Goal: Task Accomplishment & Management: Use online tool/utility

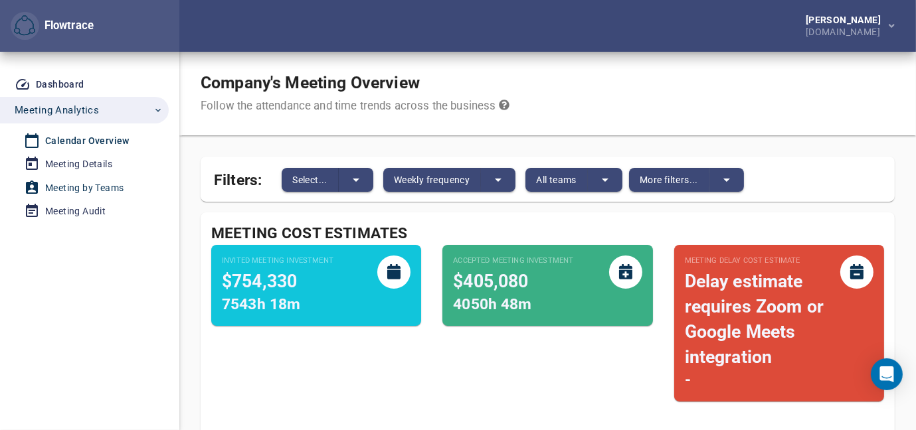
click at [109, 183] on div "Meeting by Teams" at bounding box center [84, 188] width 78 height 17
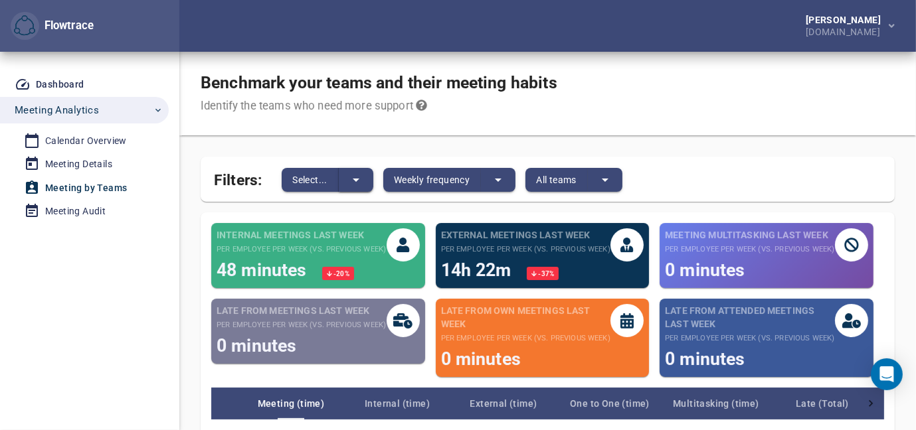
click at [369, 181] on button "split button" at bounding box center [356, 180] width 35 height 24
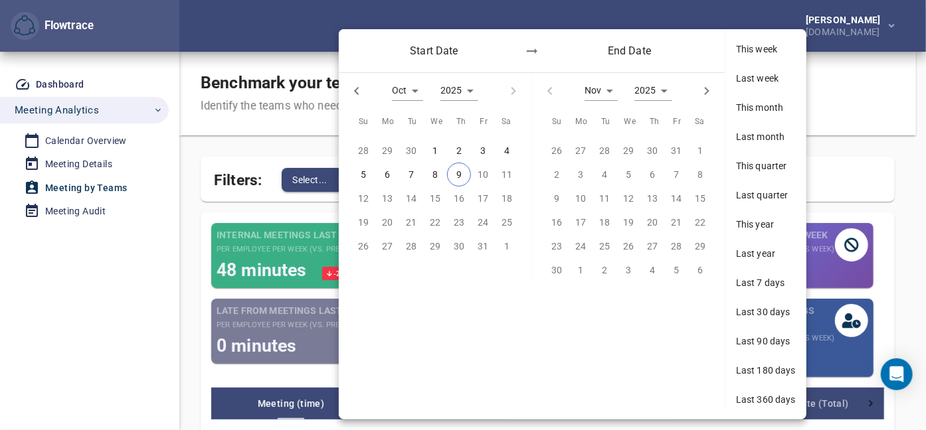
click at [274, 208] on div at bounding box center [463, 215] width 926 height 430
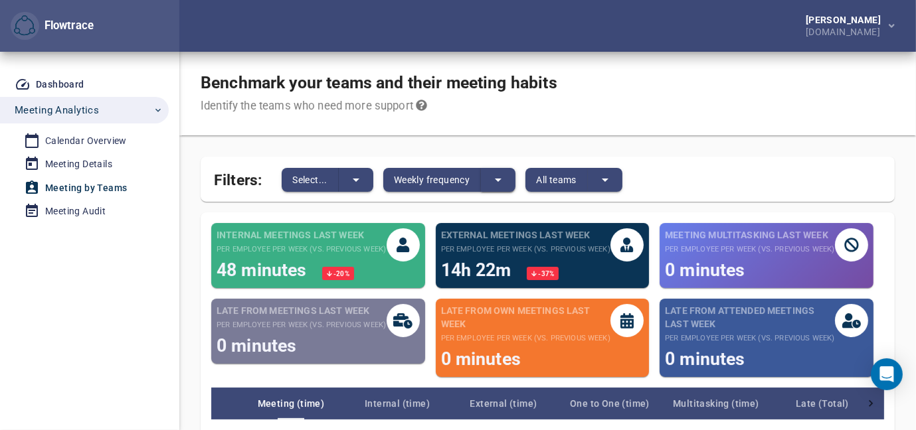
click at [498, 178] on icon "split button" at bounding box center [498, 180] width 16 height 16
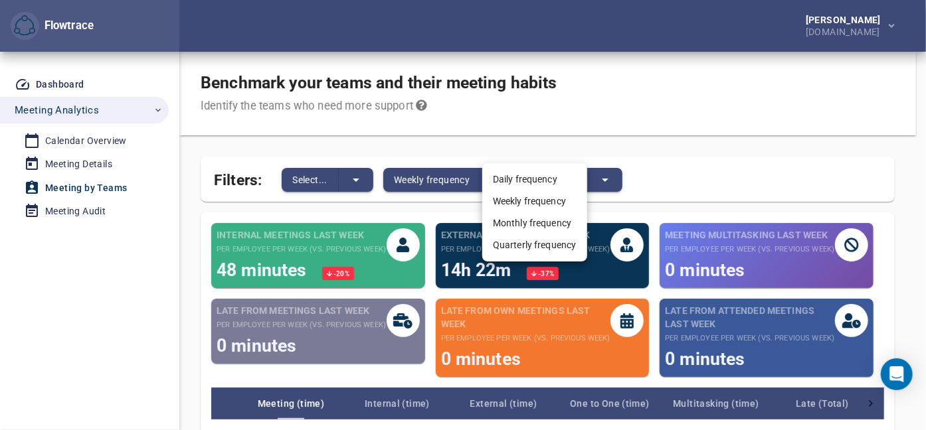
click at [617, 179] on div at bounding box center [463, 215] width 926 height 430
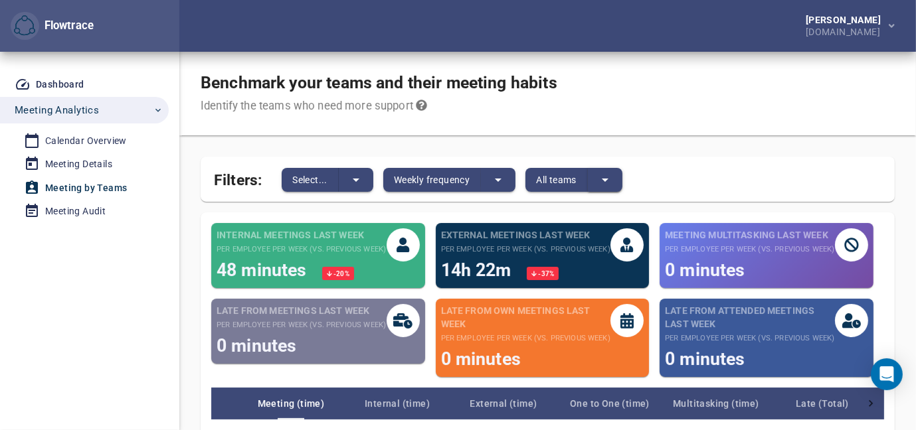
click at [613, 179] on icon "split button" at bounding box center [605, 180] width 16 height 16
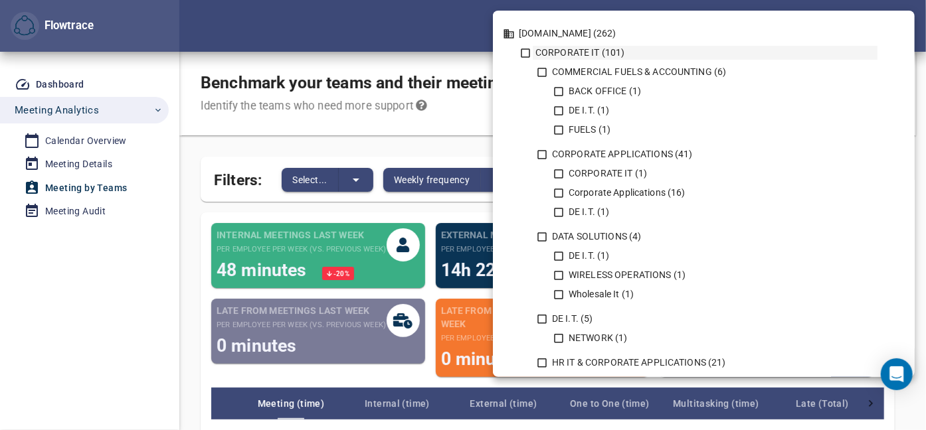
click at [529, 55] on icon at bounding box center [526, 53] width 12 height 12
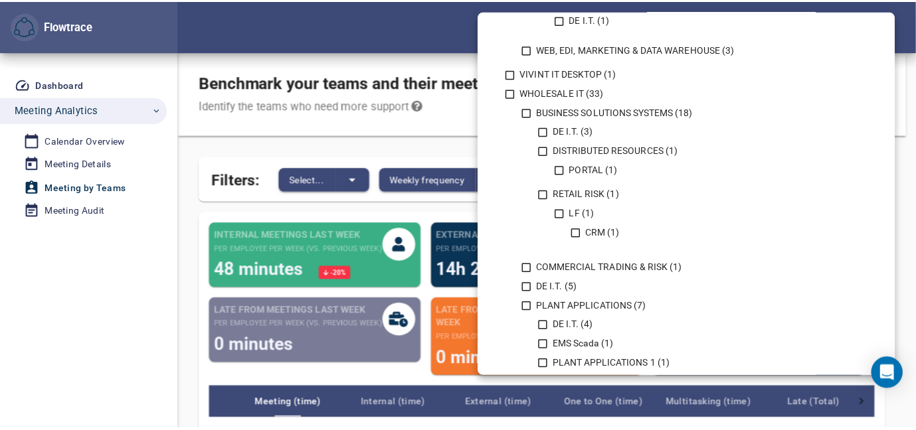
scroll to position [1488, 0]
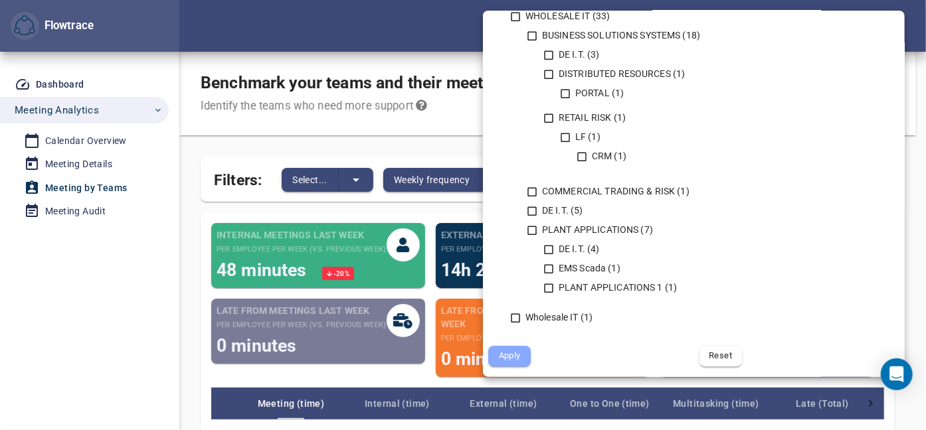
click at [501, 355] on span "Apply" at bounding box center [510, 356] width 24 height 15
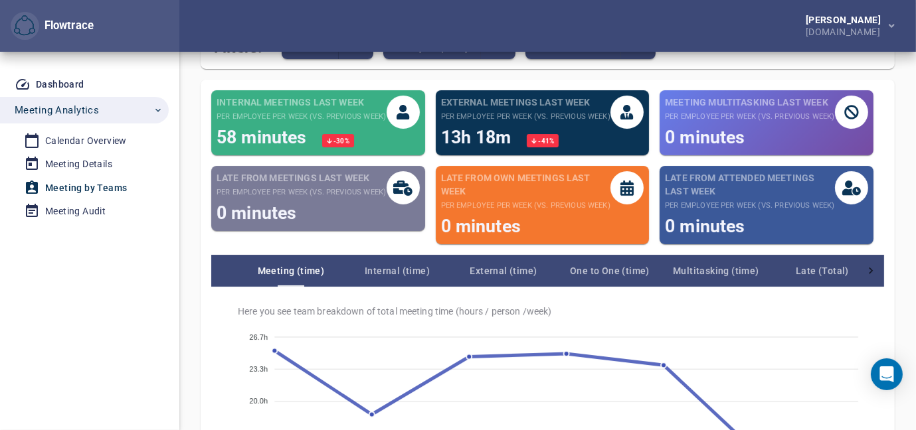
scroll to position [0, 0]
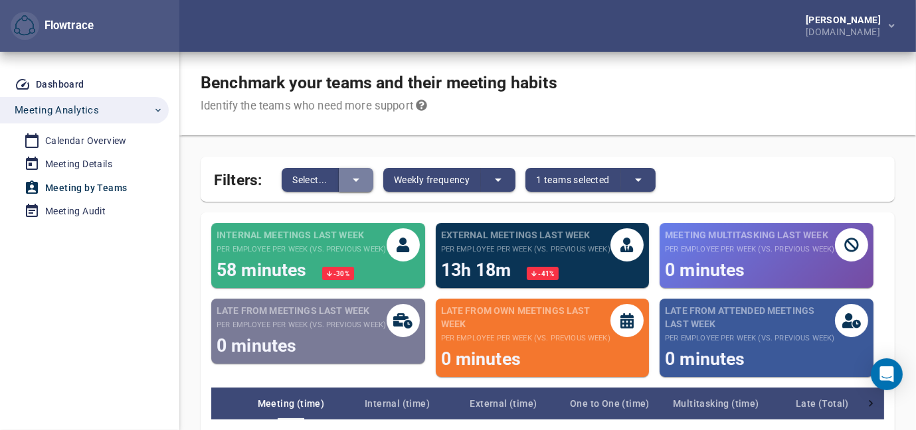
click at [349, 185] on icon "split button" at bounding box center [356, 180] width 16 height 16
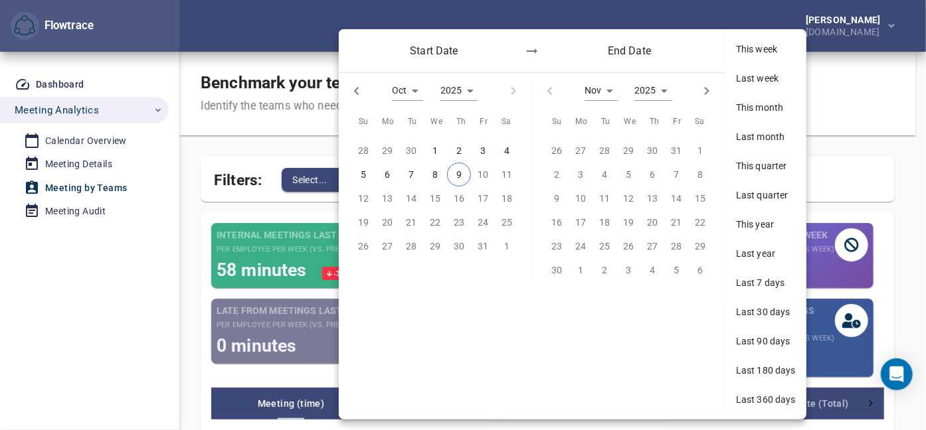
click at [201, 206] on div at bounding box center [463, 215] width 926 height 430
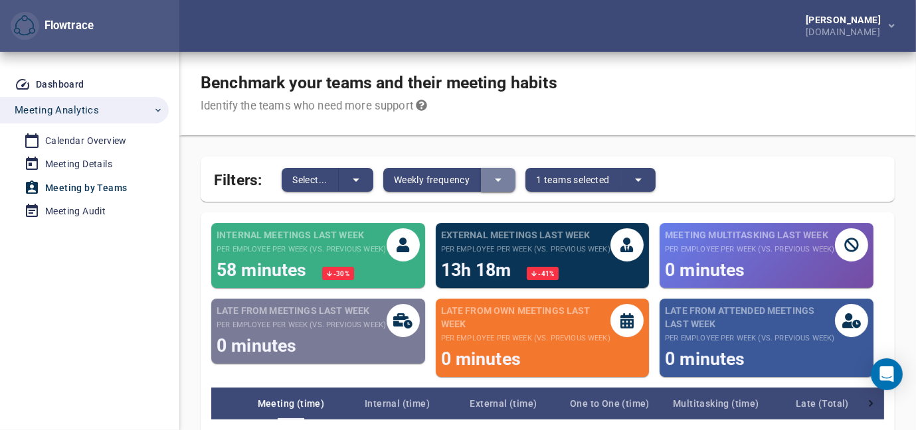
click at [503, 177] on icon "split button" at bounding box center [498, 180] width 16 height 16
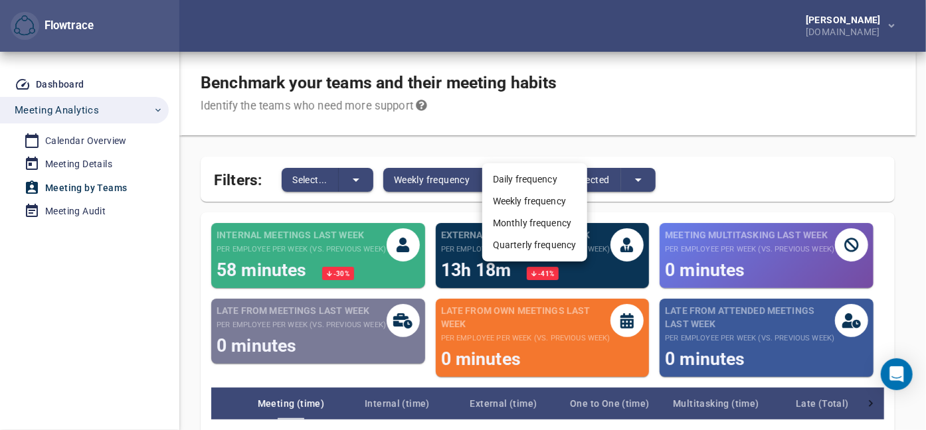
click at [516, 177] on li "Daily frequency" at bounding box center [534, 180] width 105 height 22
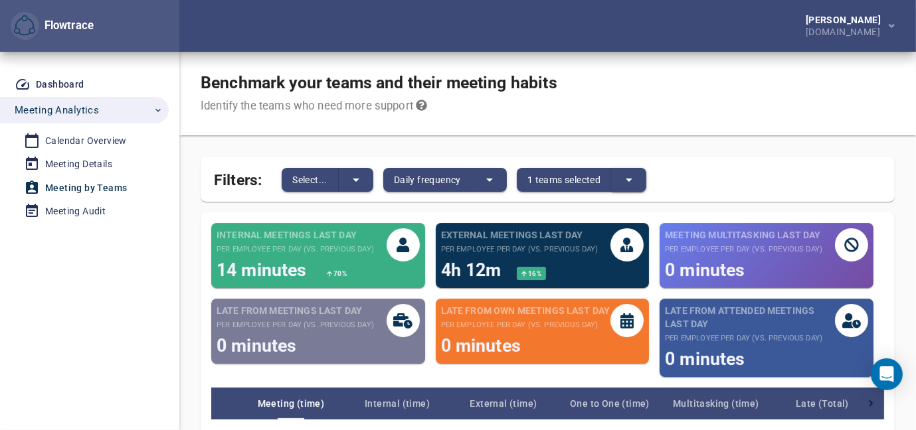
click at [642, 178] on button "split button" at bounding box center [629, 180] width 35 height 24
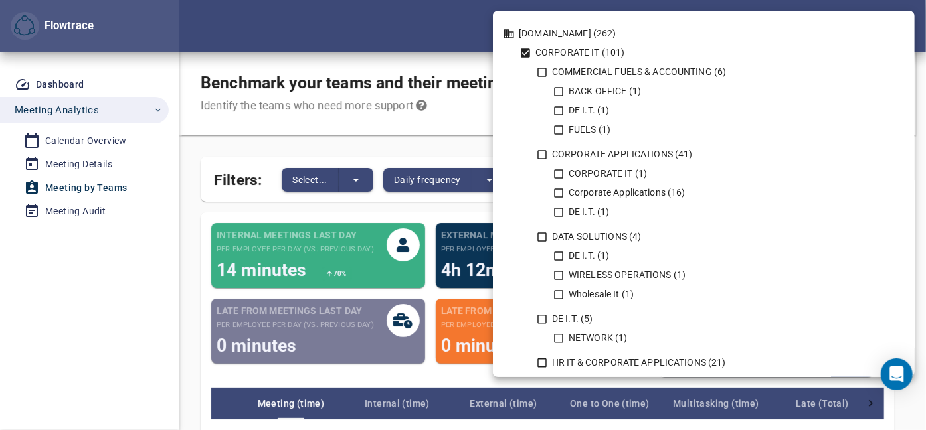
drag, startPoint x: 526, startPoint y: 54, endPoint x: 537, endPoint y: 55, distance: 10.7
click at [526, 54] on icon at bounding box center [525, 52] width 9 height 9
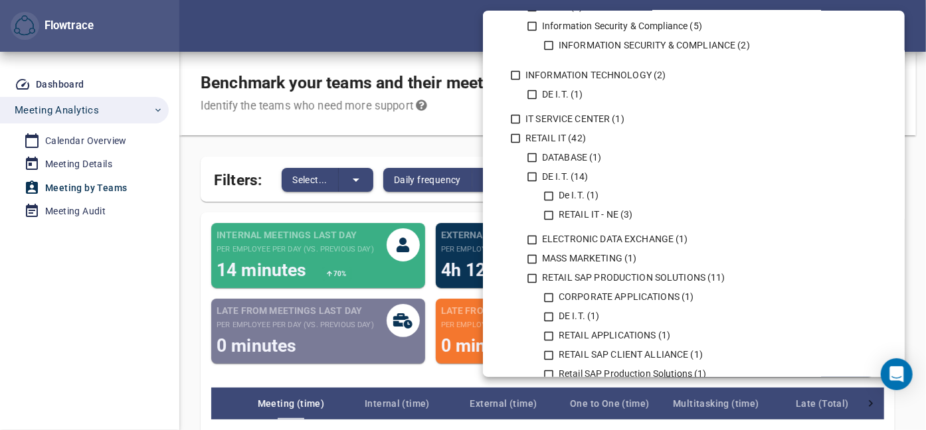
scroll to position [997, 0]
